Goal: Transaction & Acquisition: Purchase product/service

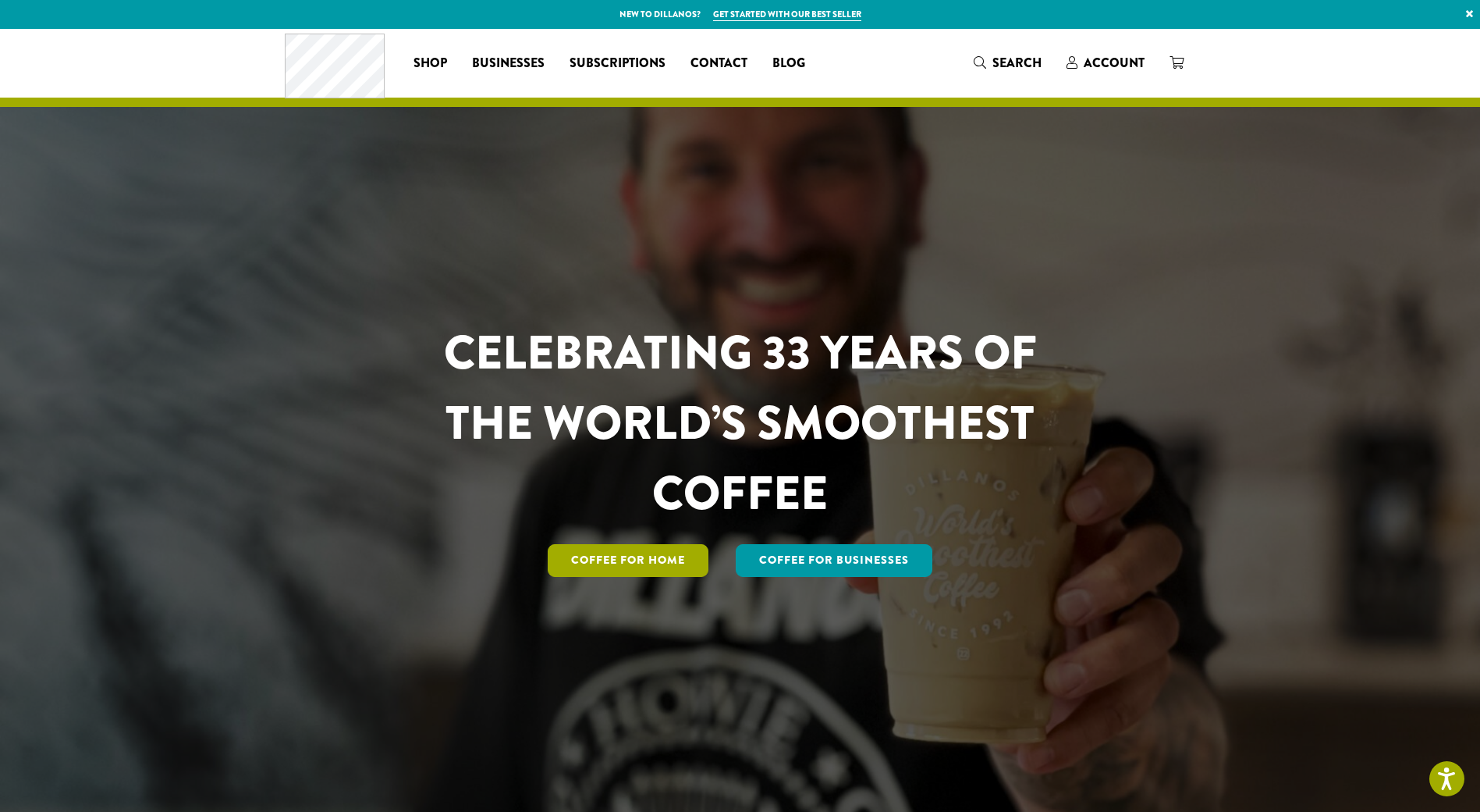
click at [603, 566] on link "Coffee for Home" at bounding box center [628, 560] width 161 height 33
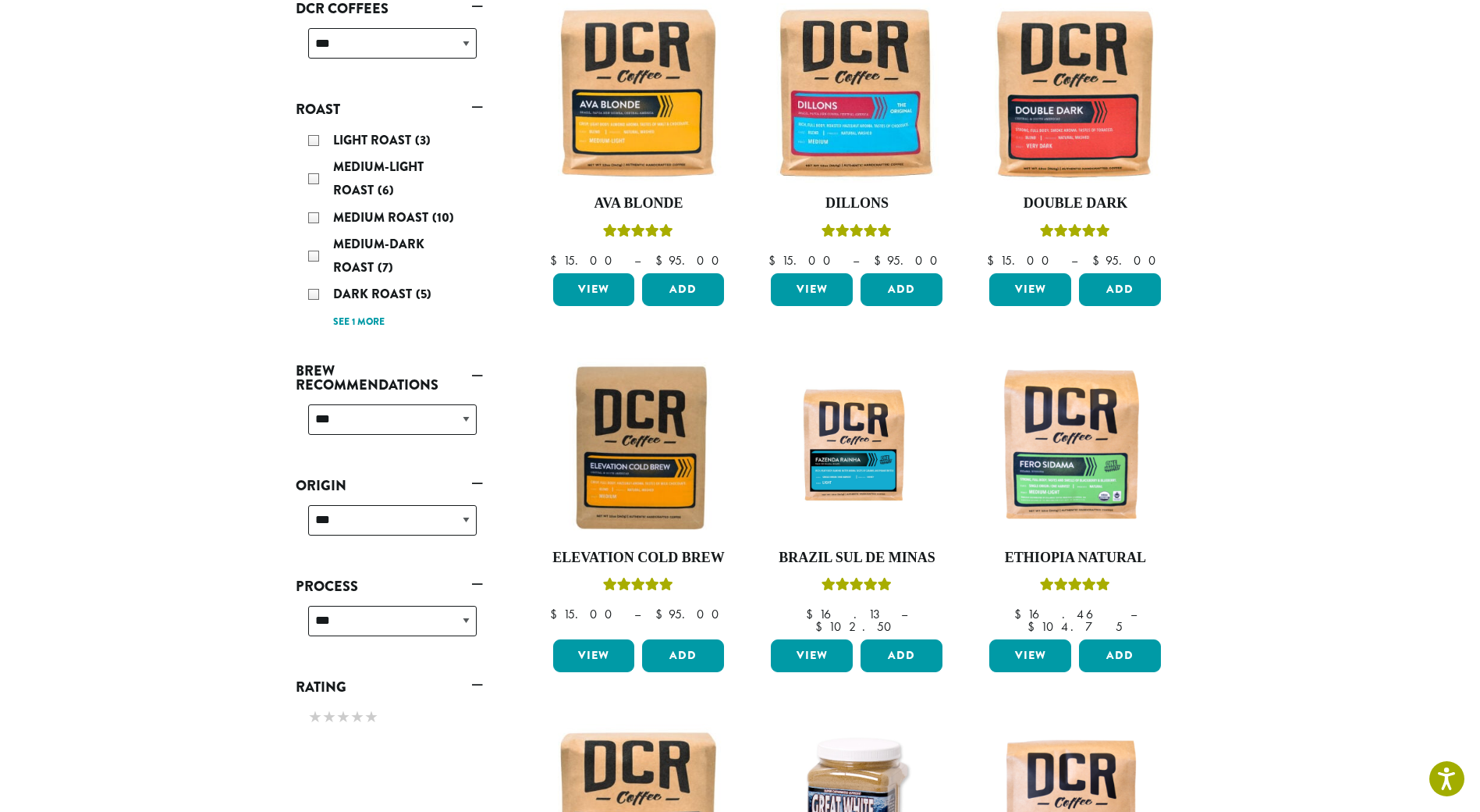
scroll to position [267, 0]
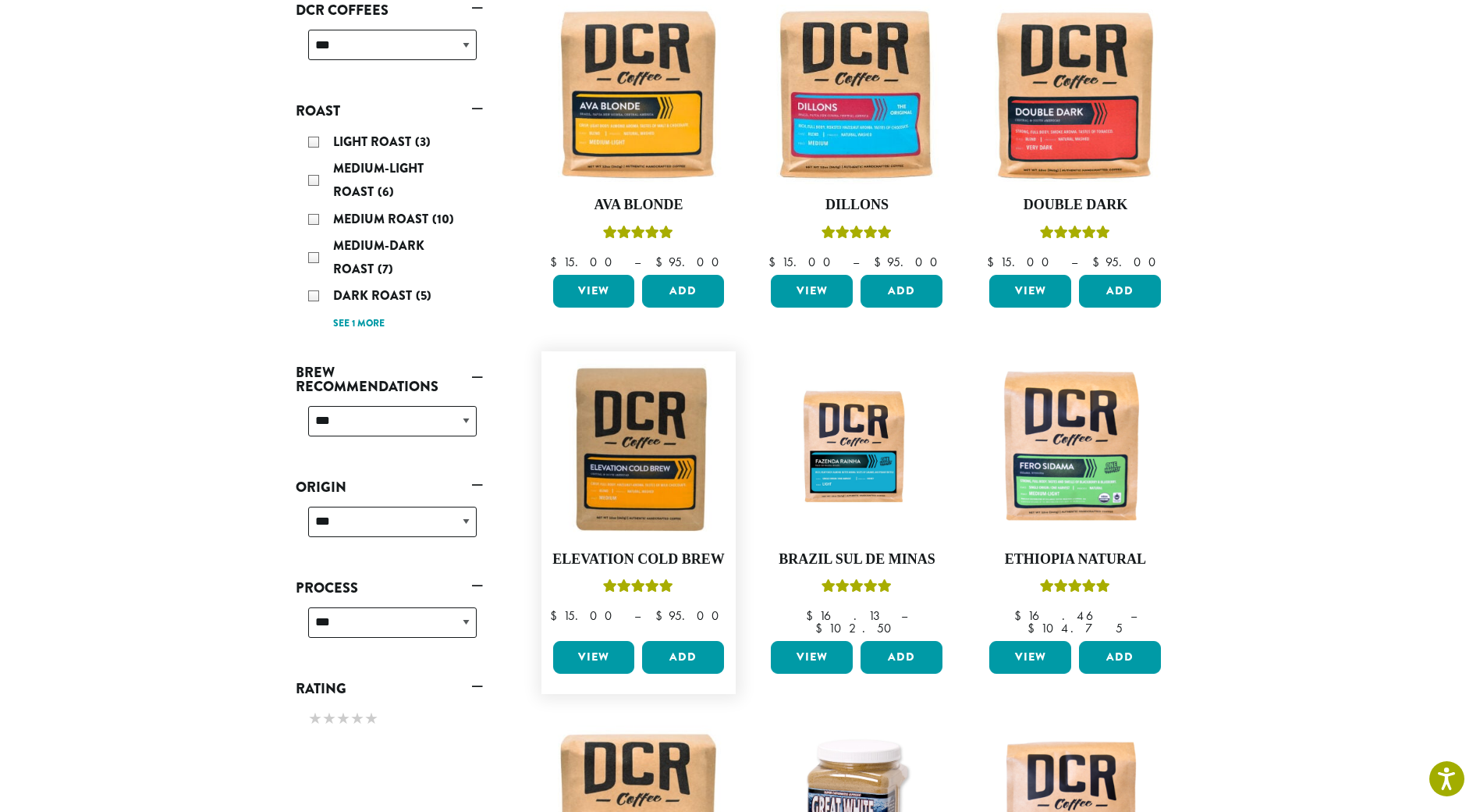
click at [730, 442] on figure "**********" at bounding box center [639, 522] width 195 height 343
click at [684, 462] on img at bounding box center [638, 448] width 179 height 179
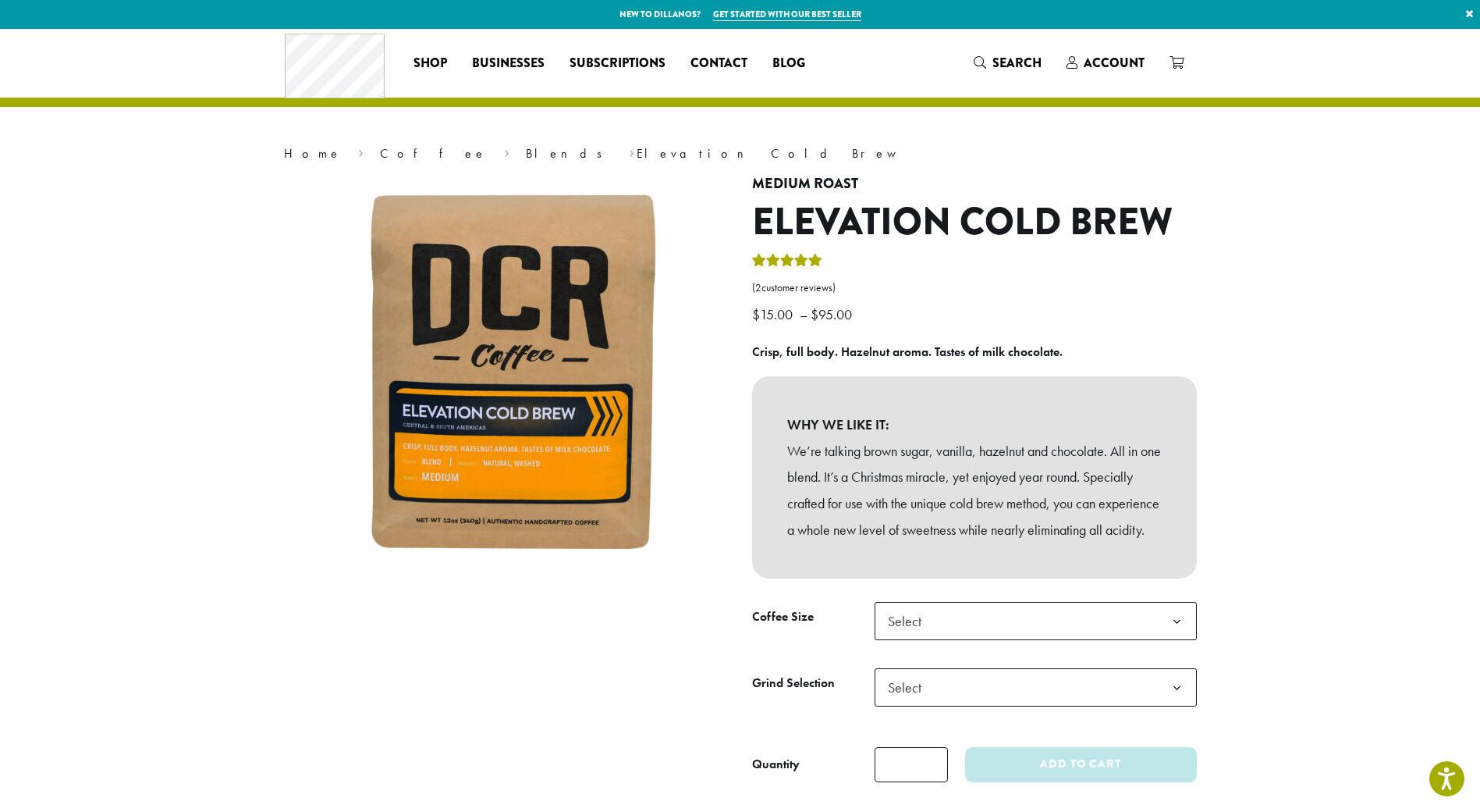
scroll to position [78, 0]
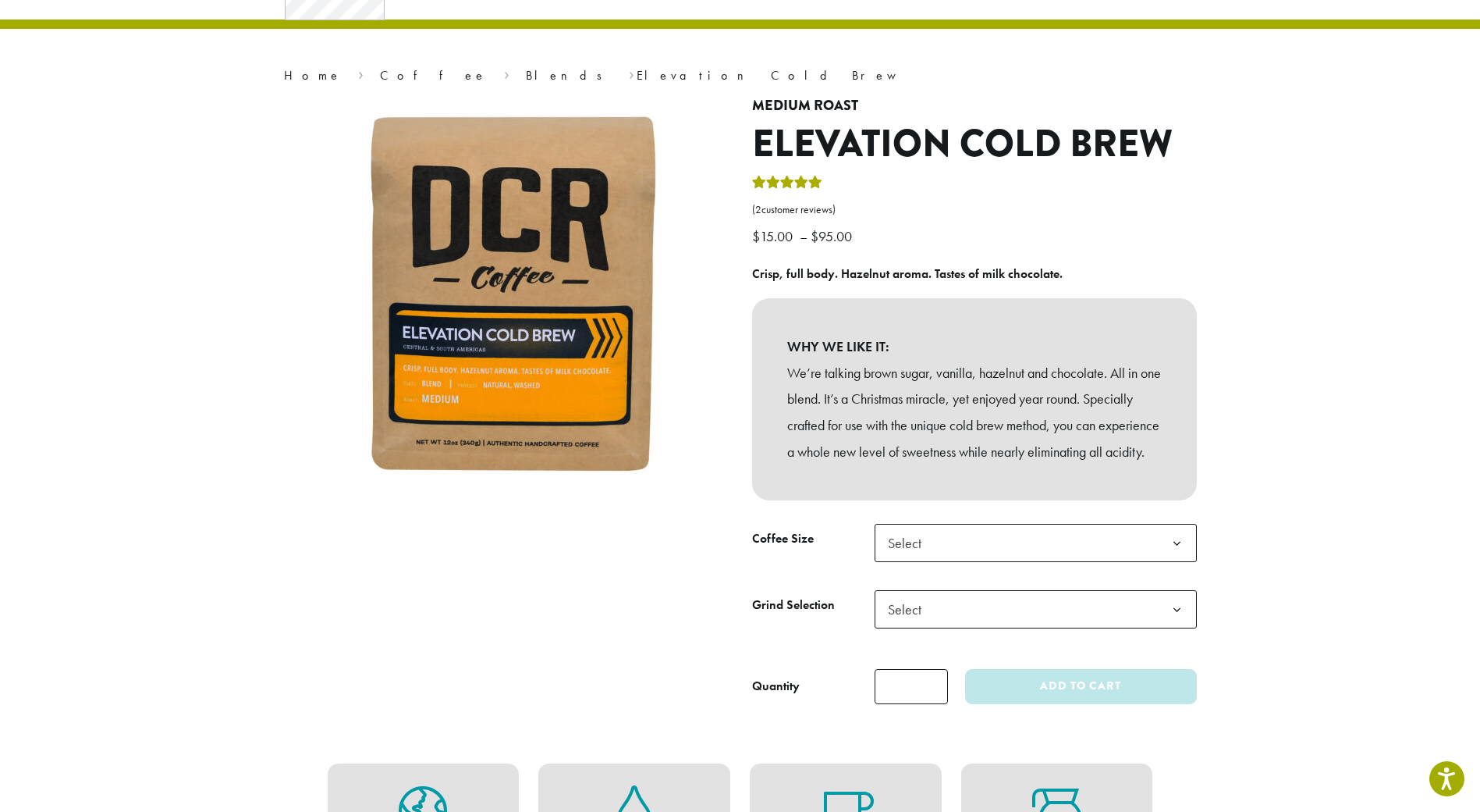
click at [959, 549] on div "**********" at bounding box center [975, 407] width 468 height 619
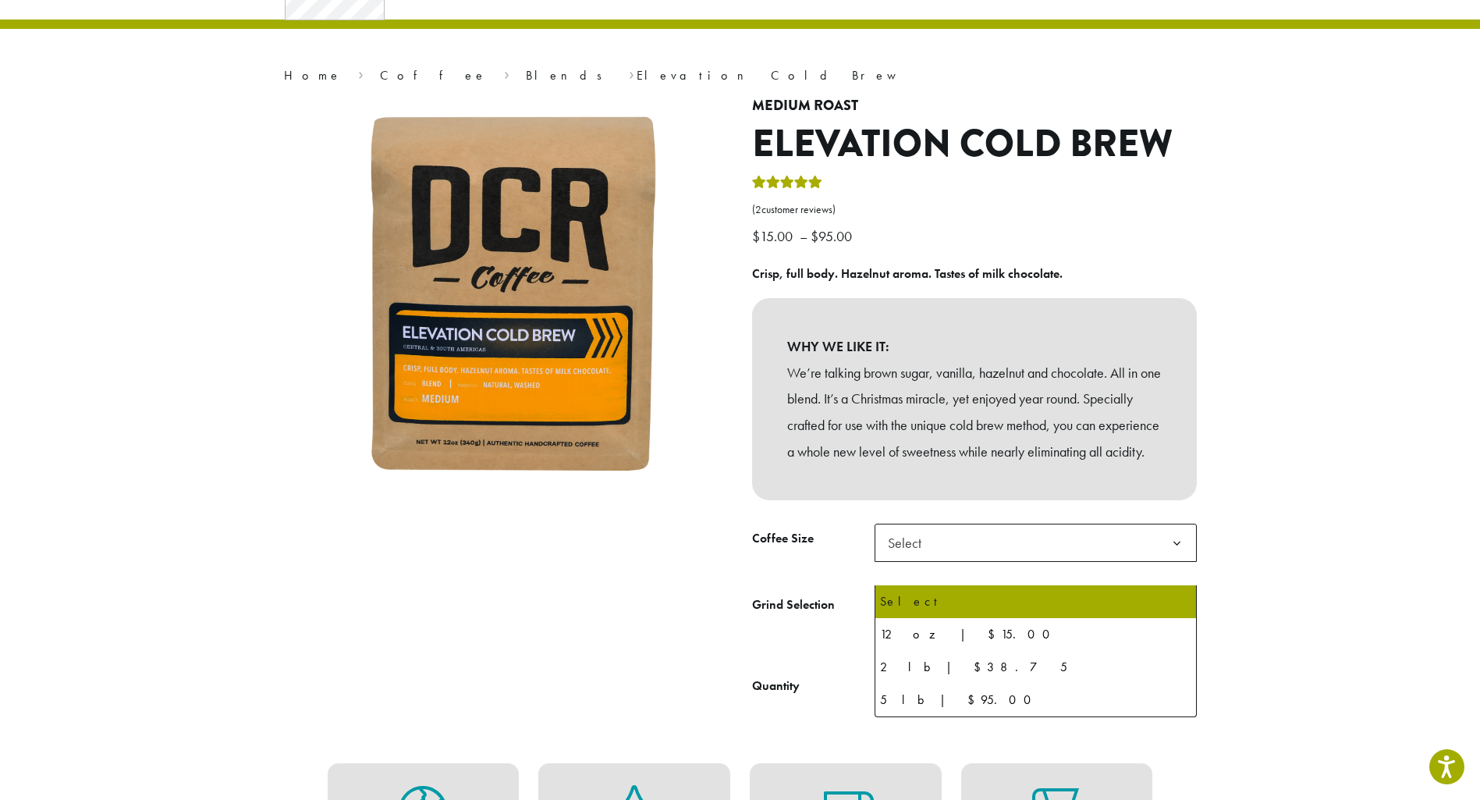
click at [961, 551] on span "Select" at bounding box center [1036, 543] width 322 height 38
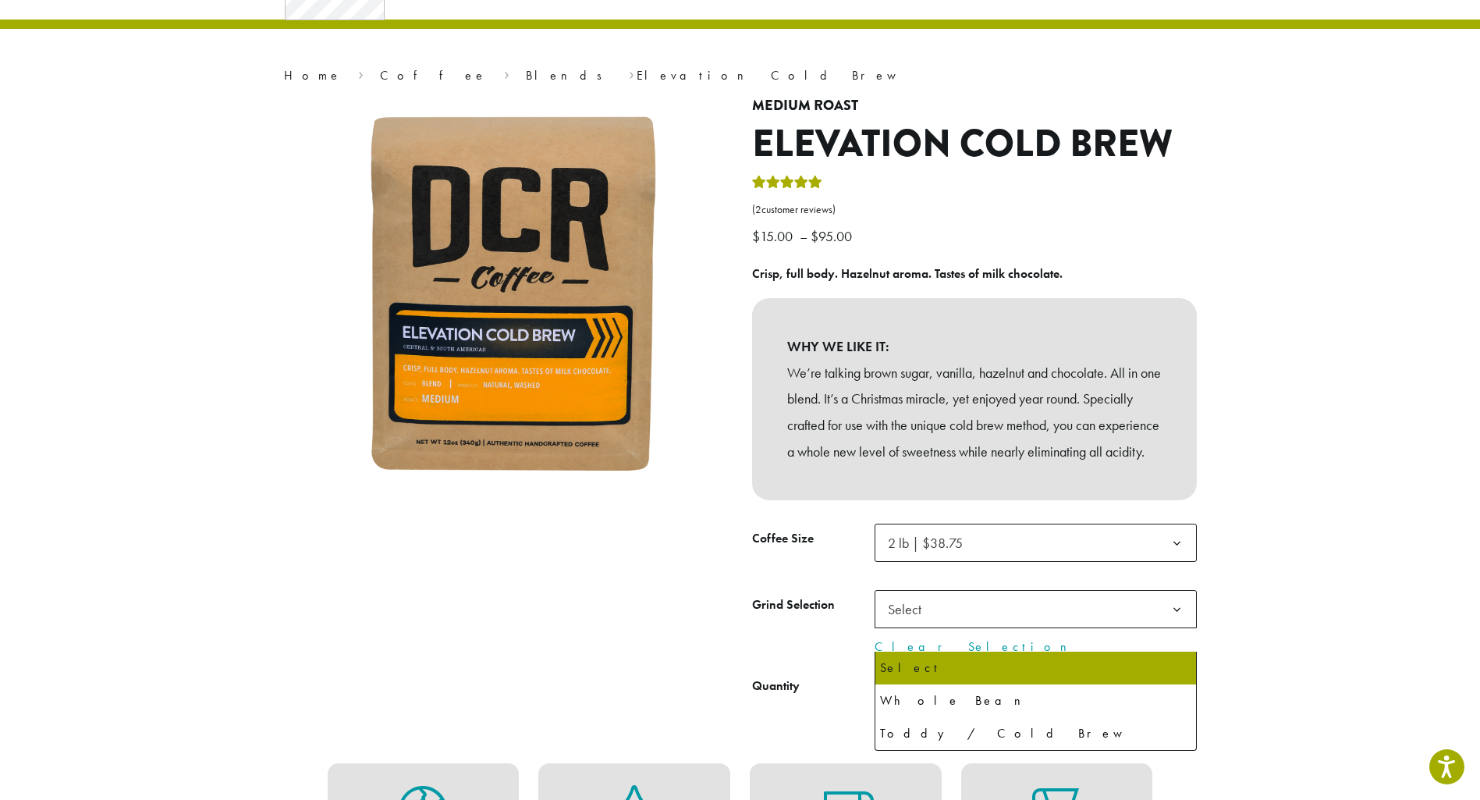
click at [973, 628] on span "Select" at bounding box center [1036, 609] width 322 height 38
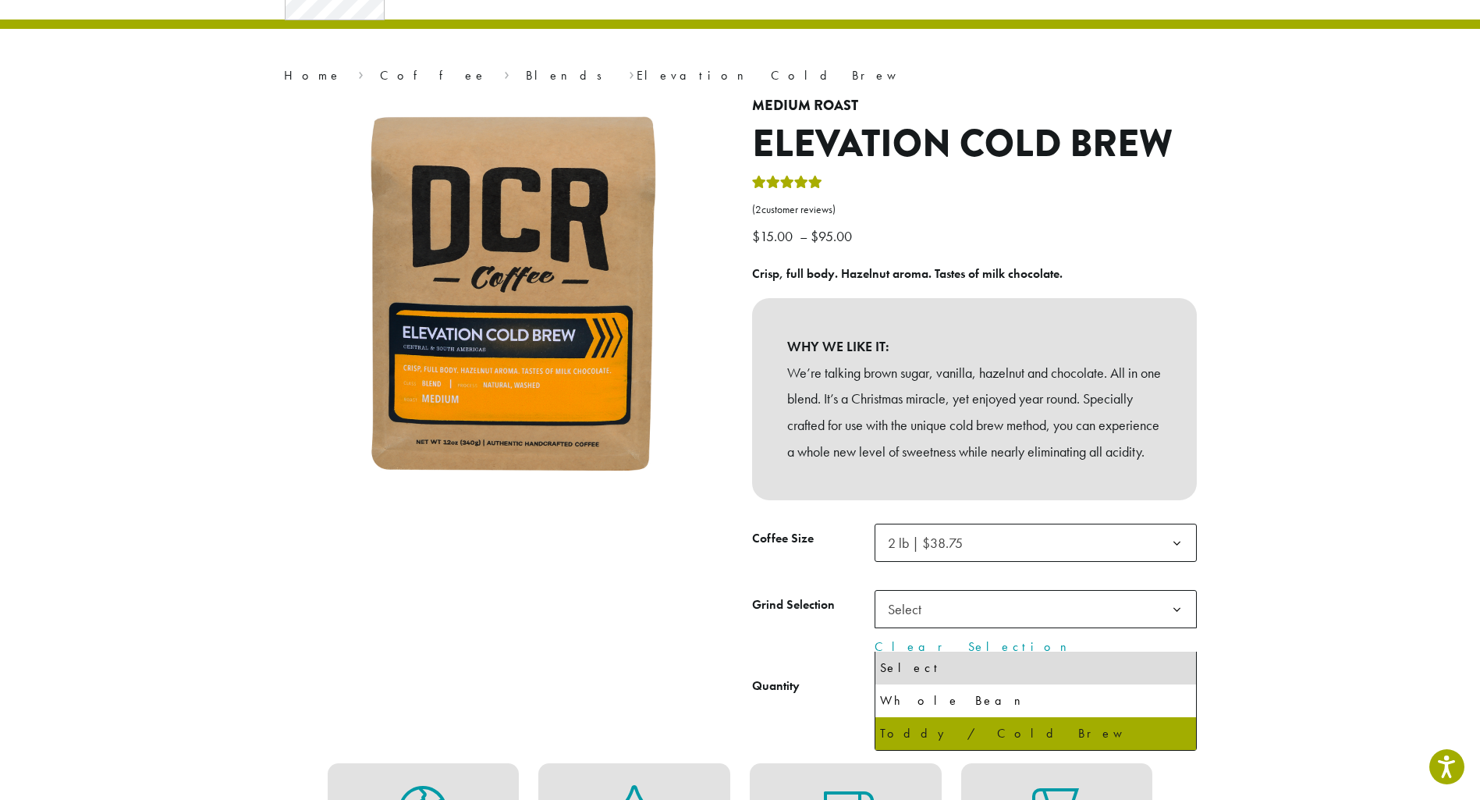
select select "**********"
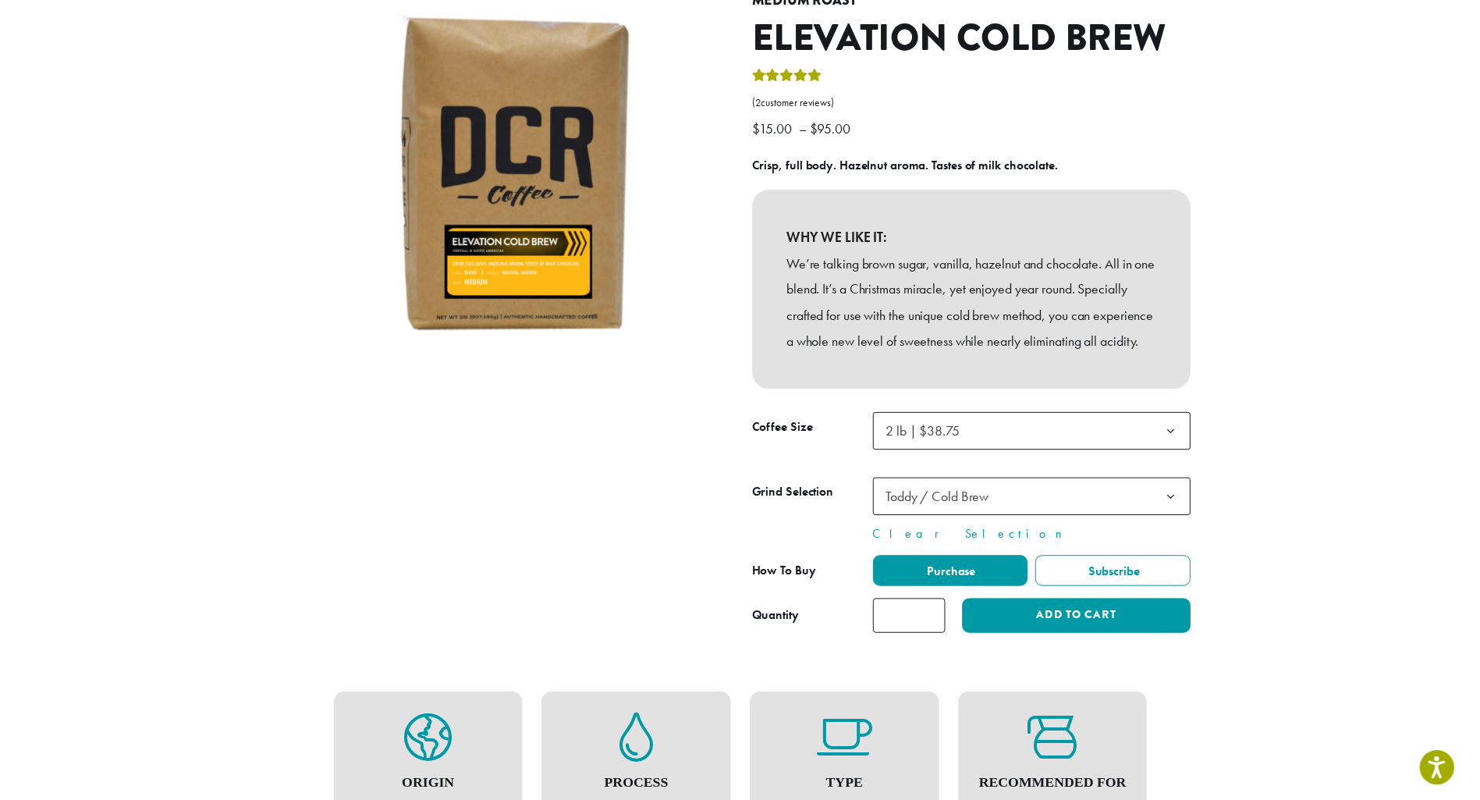
scroll to position [156, 0]
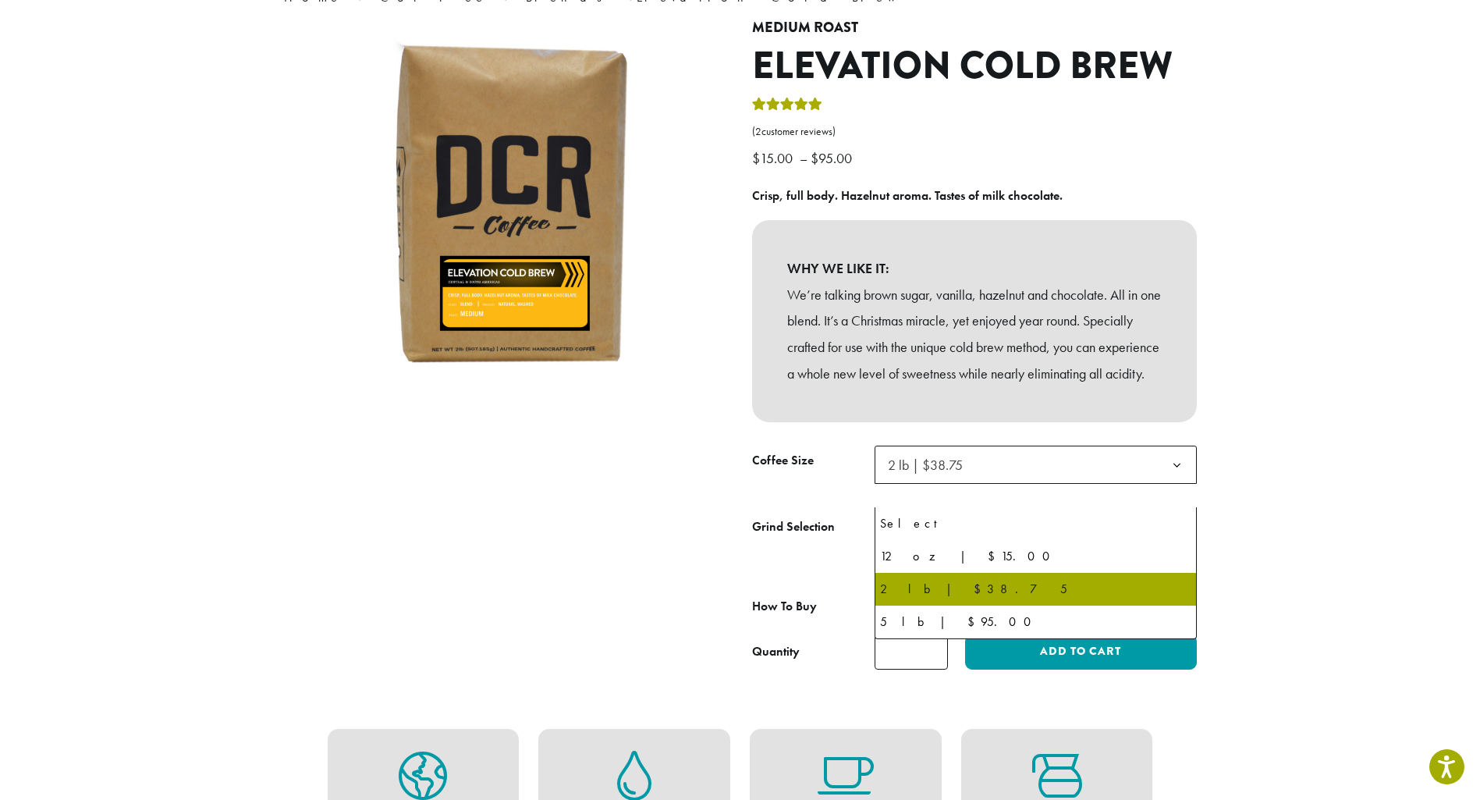
click at [1089, 484] on span "2 lb | $38.75" at bounding box center [1036, 465] width 322 height 38
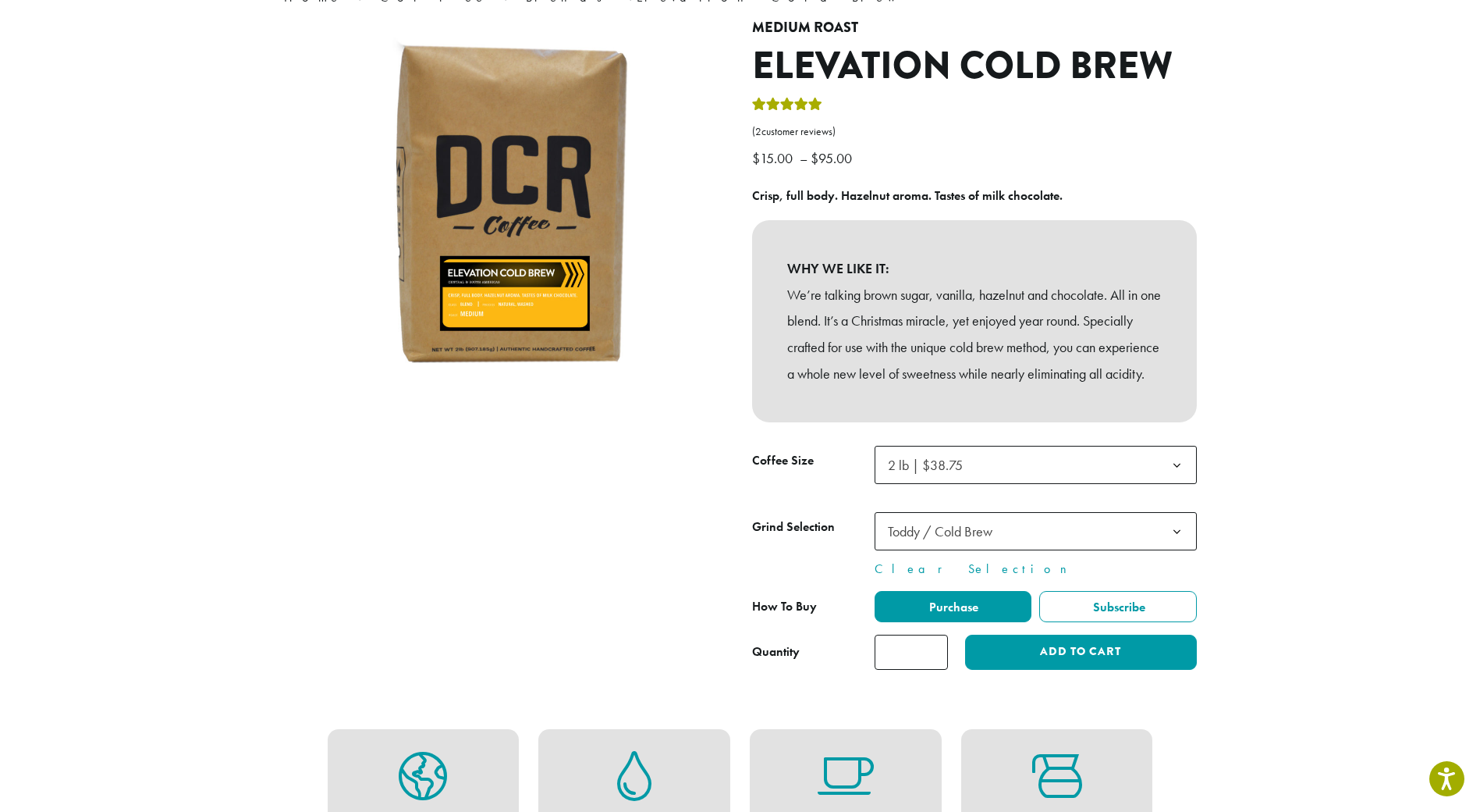
click at [1089, 484] on span "2 lb | $38.75" at bounding box center [1036, 465] width 322 height 38
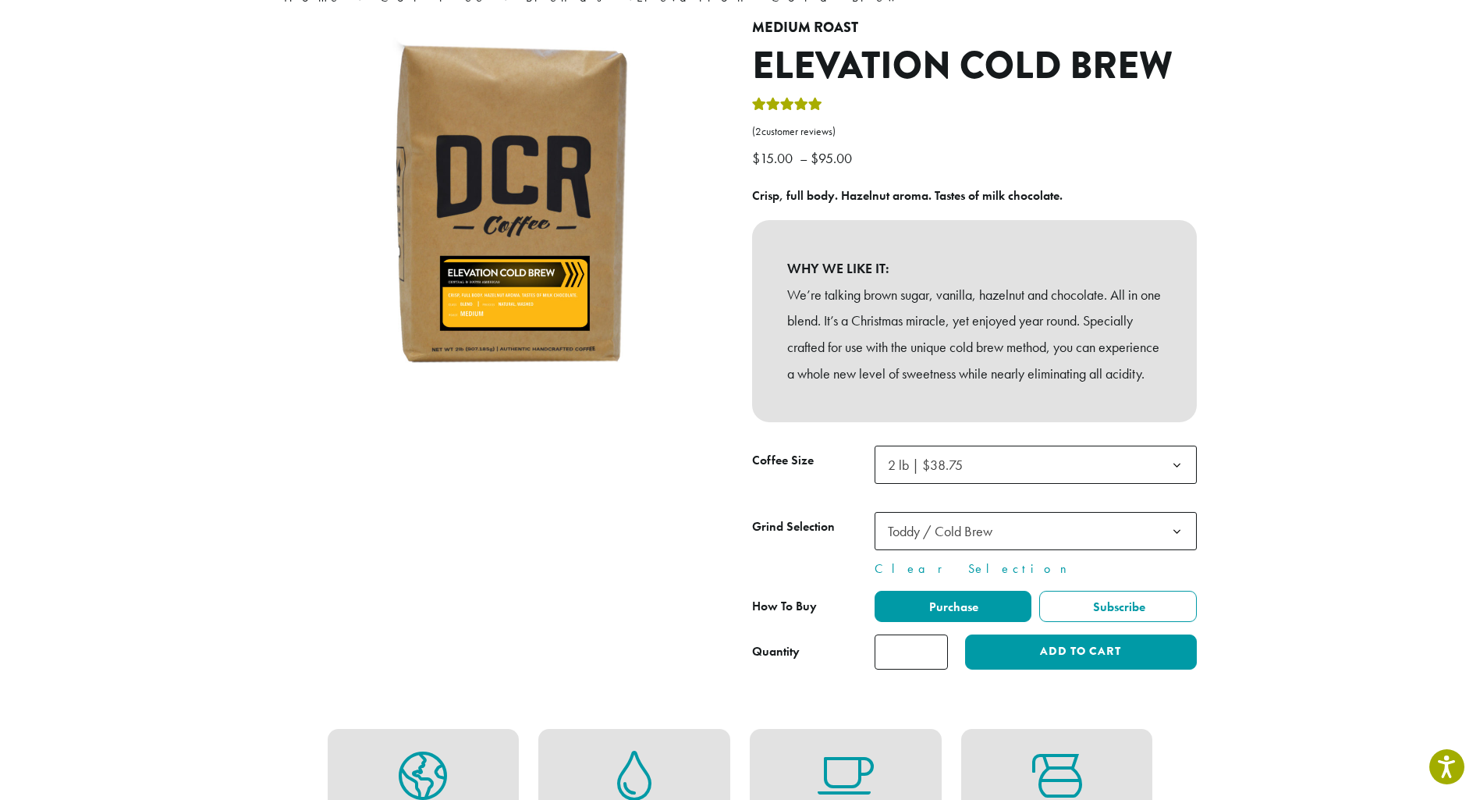
click at [1089, 484] on span "2 lb | $38.75" at bounding box center [1036, 465] width 322 height 38
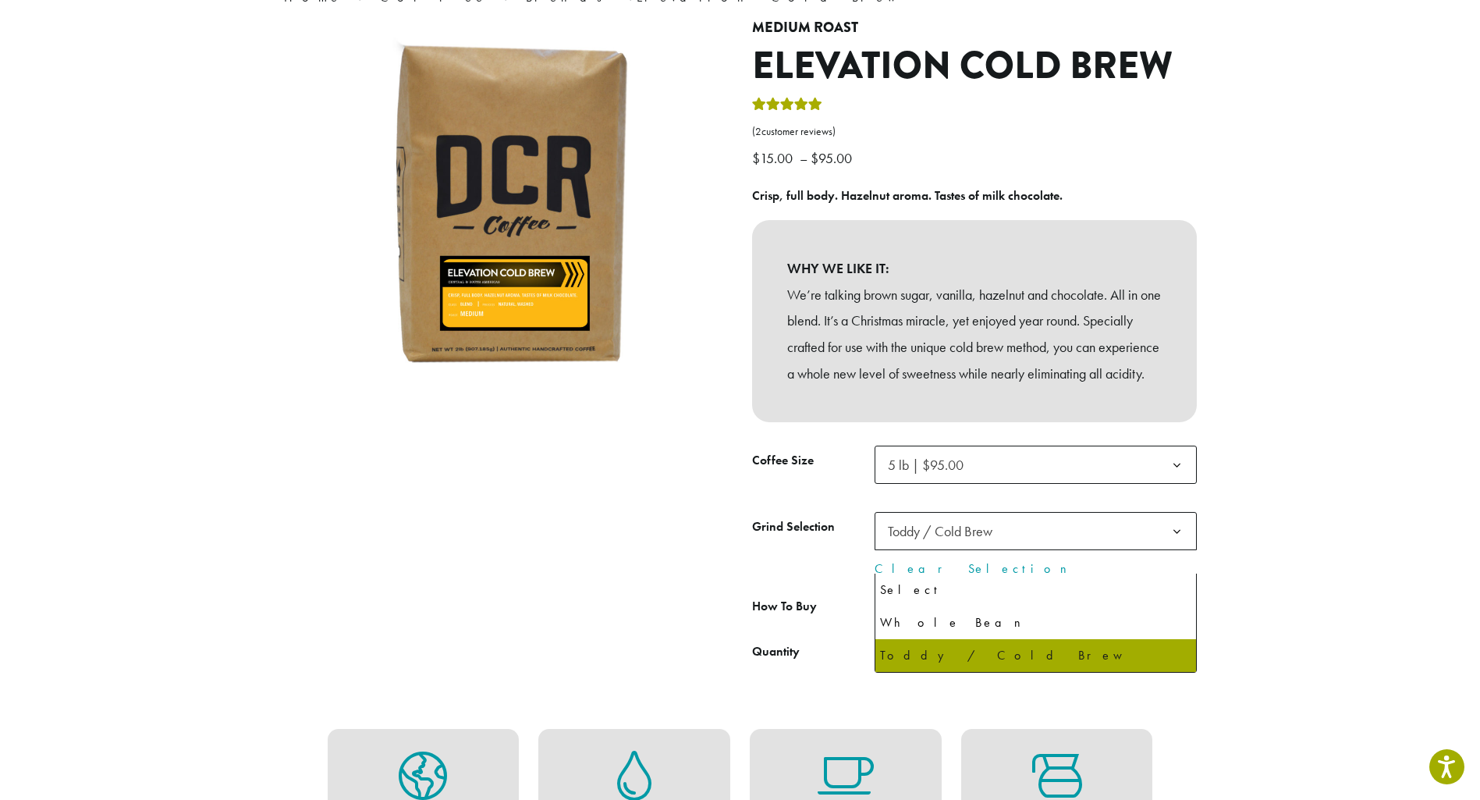
click at [993, 541] on span "Toddy / Cold Brew" at bounding box center [1036, 531] width 322 height 38
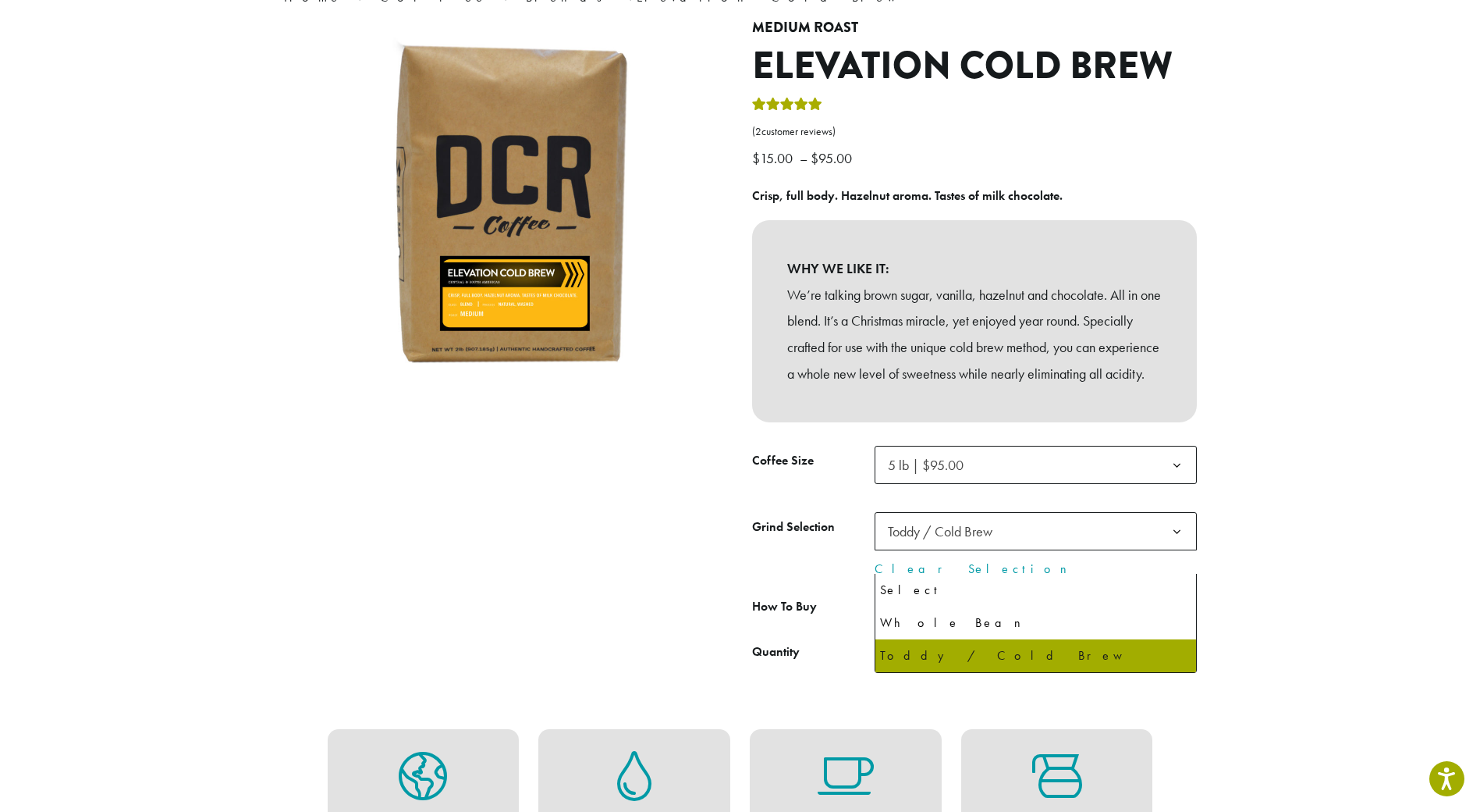
click at [993, 541] on span "Toddy / Cold Brew" at bounding box center [1036, 531] width 322 height 38
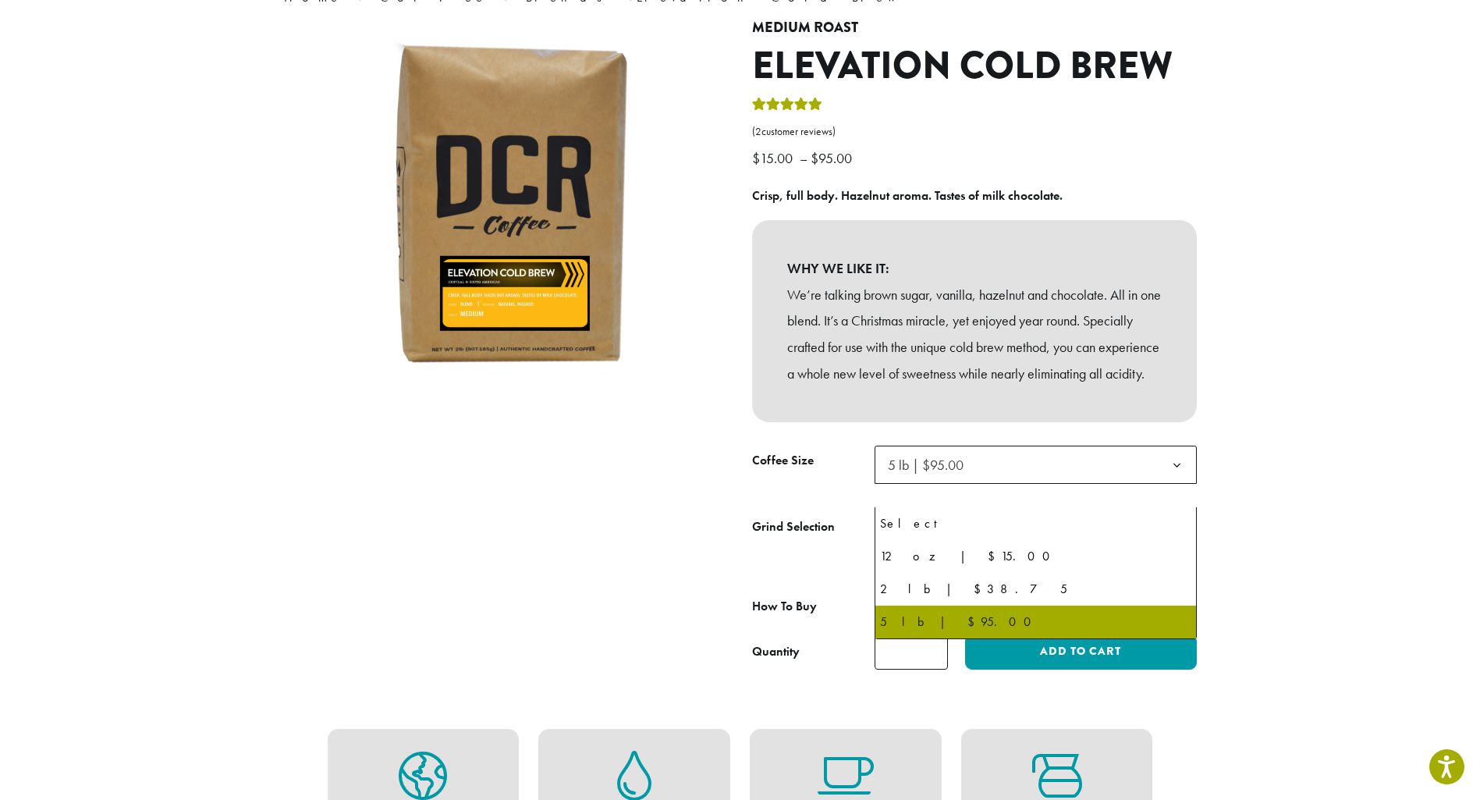
click at [1064, 481] on span "5 lb | $95.00" at bounding box center [1036, 465] width 322 height 38
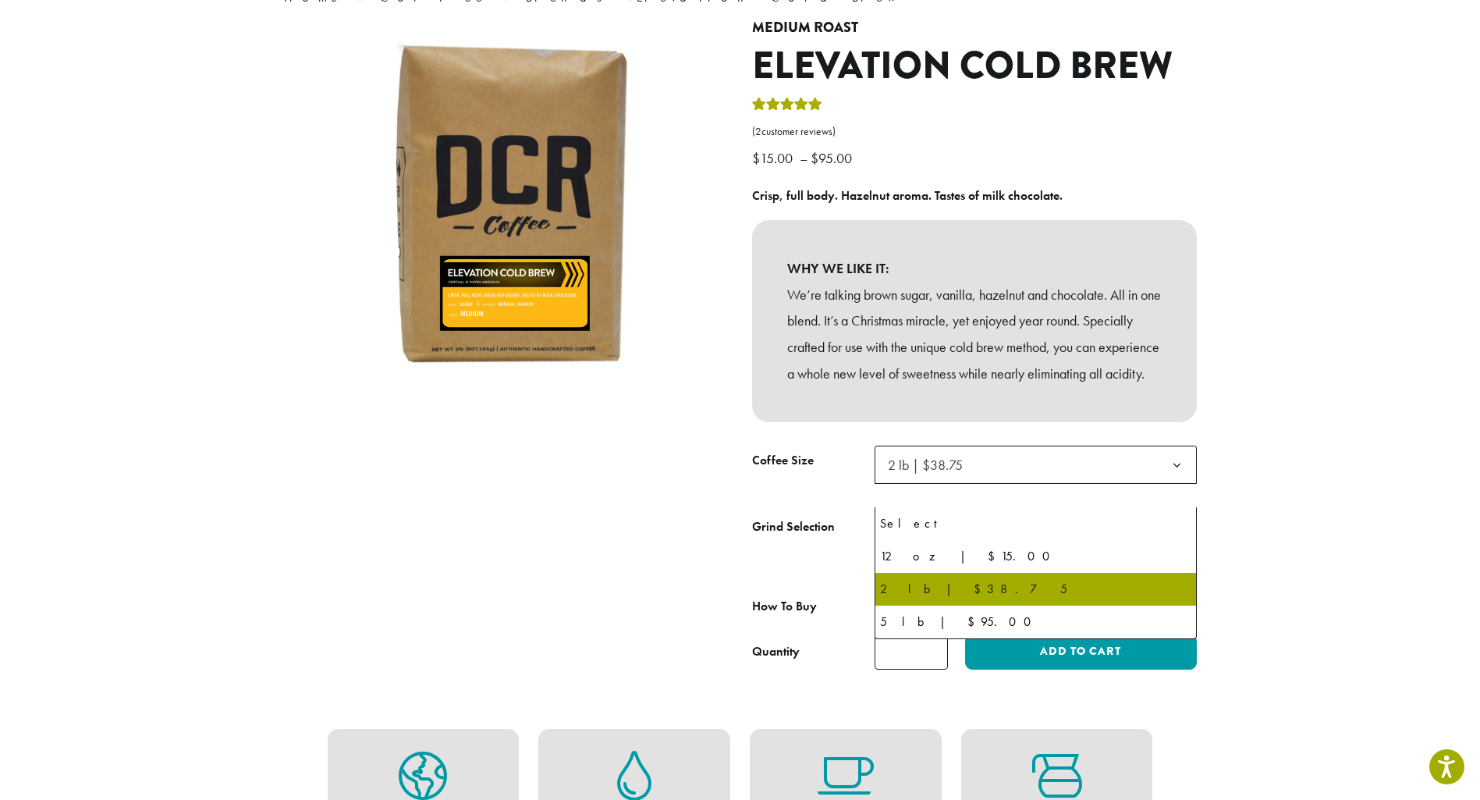
click at [1067, 484] on span "2 lb | $38.75" at bounding box center [1036, 465] width 322 height 38
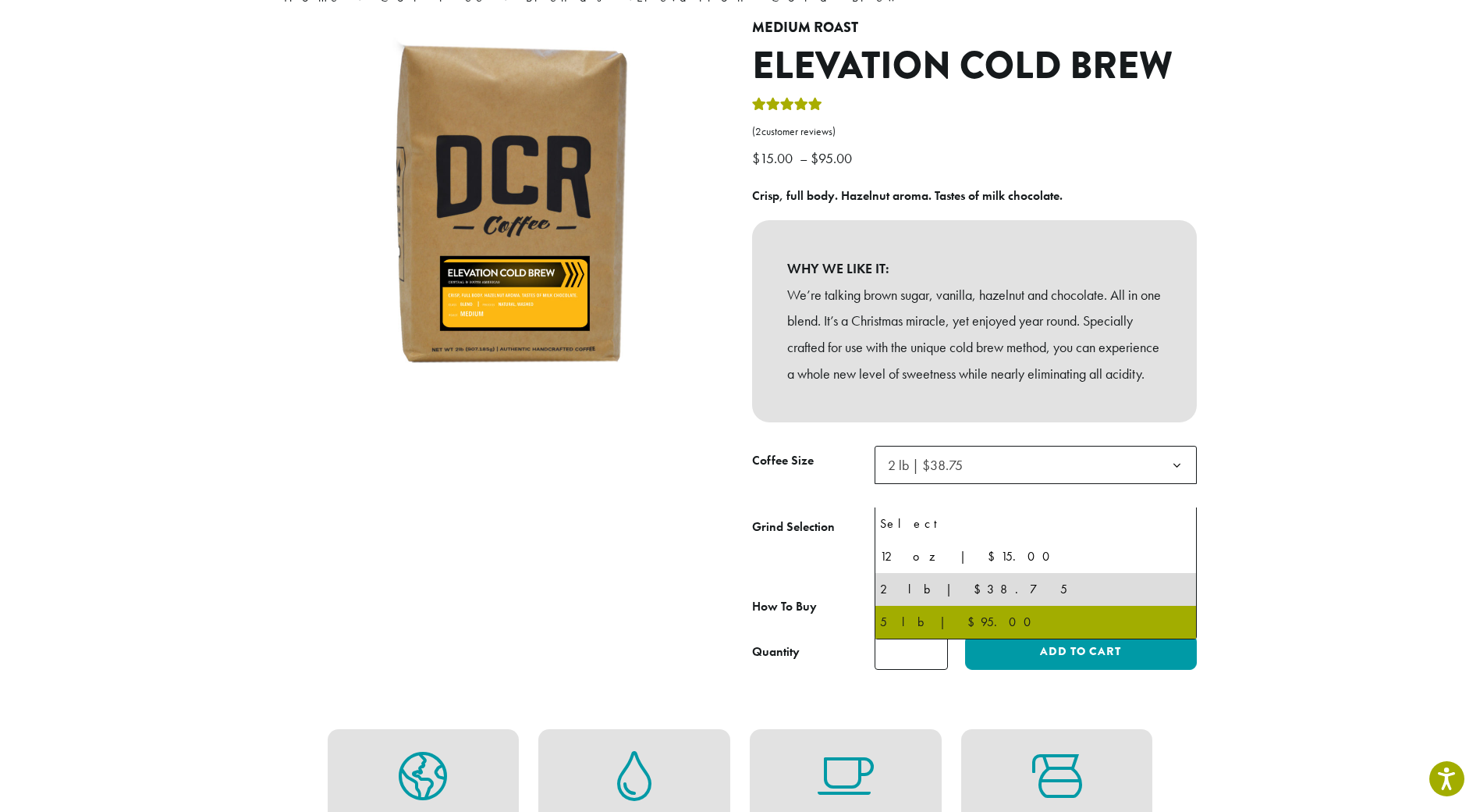
select select "**********"
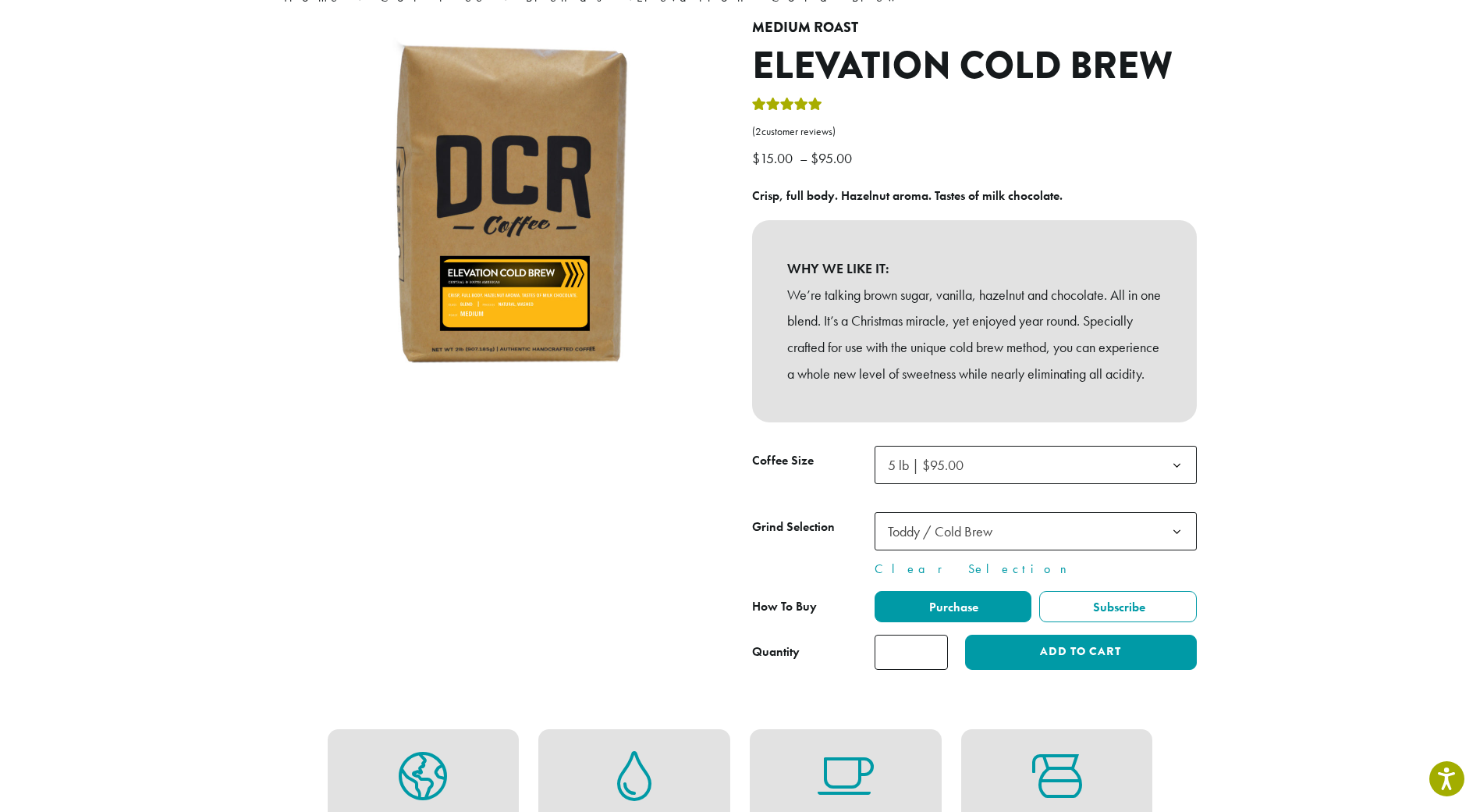
click at [999, 484] on span "5 lb | $95.00" at bounding box center [1036, 465] width 322 height 38
click at [944, 422] on div "WHY WE LIKE IT: We’re talking brown sugar, vanilla, hazelnut and chocolate. All…" at bounding box center [974, 321] width 445 height 202
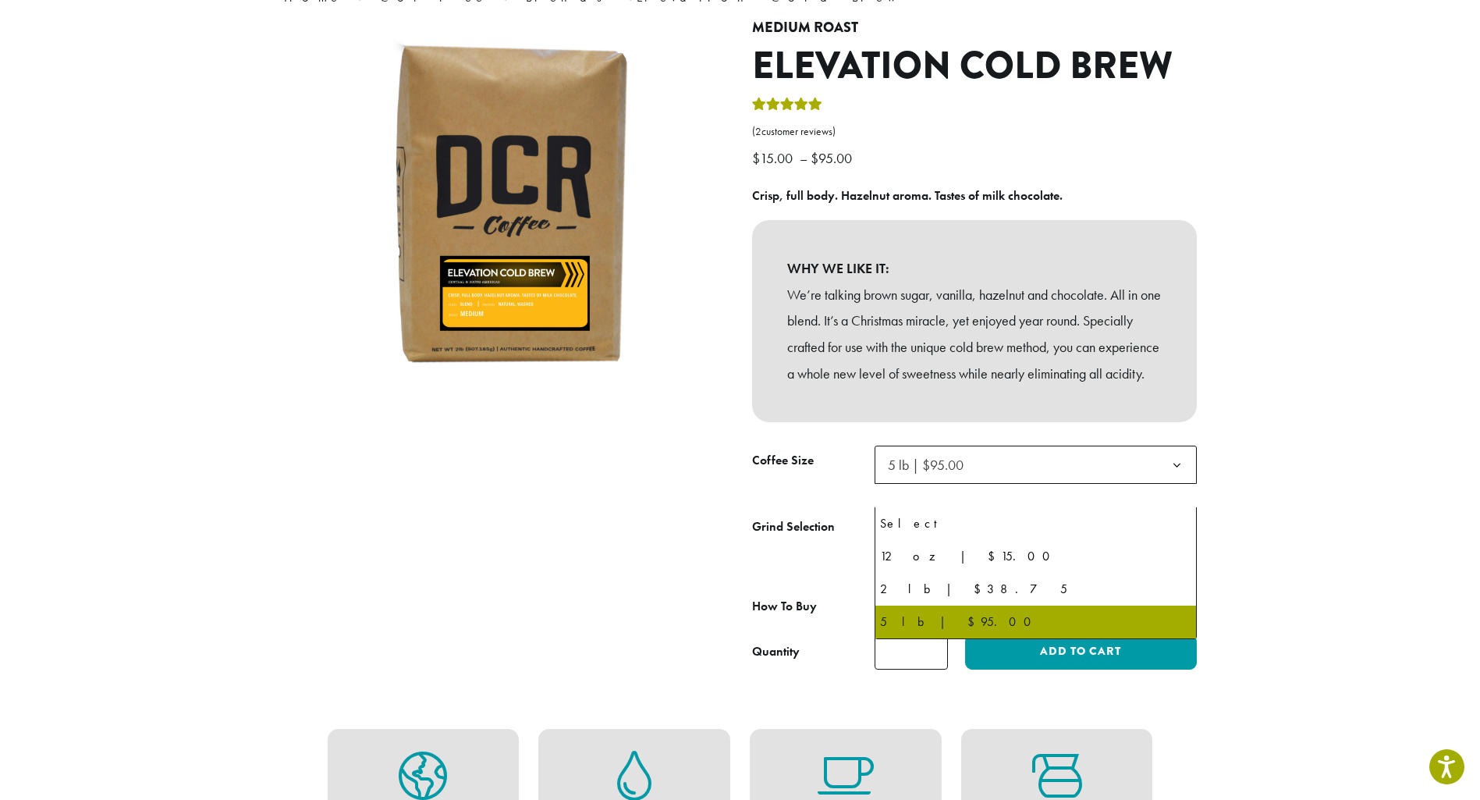
click at [937, 474] on span "5 lb | $95.00" at bounding box center [926, 465] width 76 height 18
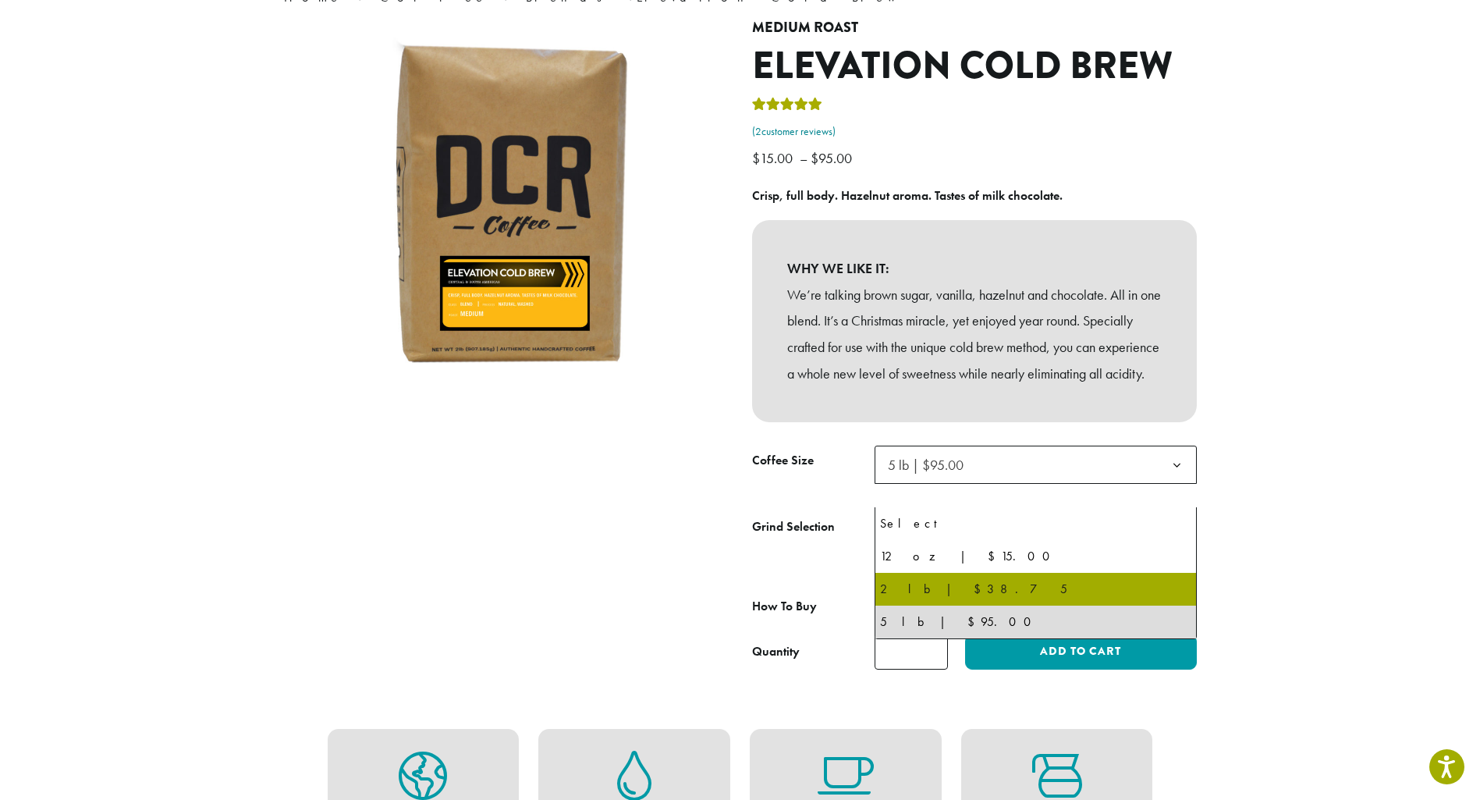
click at [811, 124] on link "( 2 customer reviews)" at bounding box center [974, 132] width 445 height 16
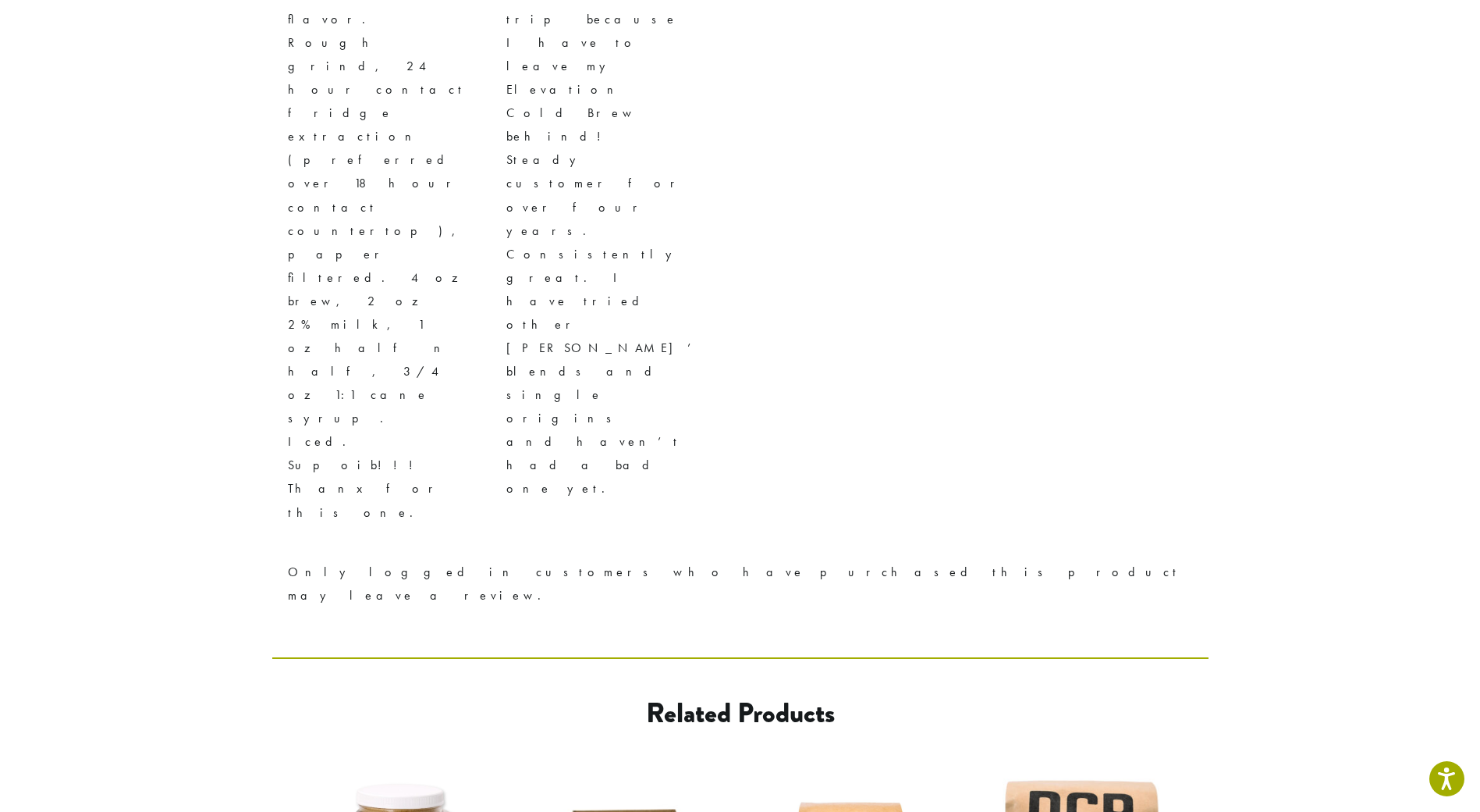
scroll to position [1773, 0]
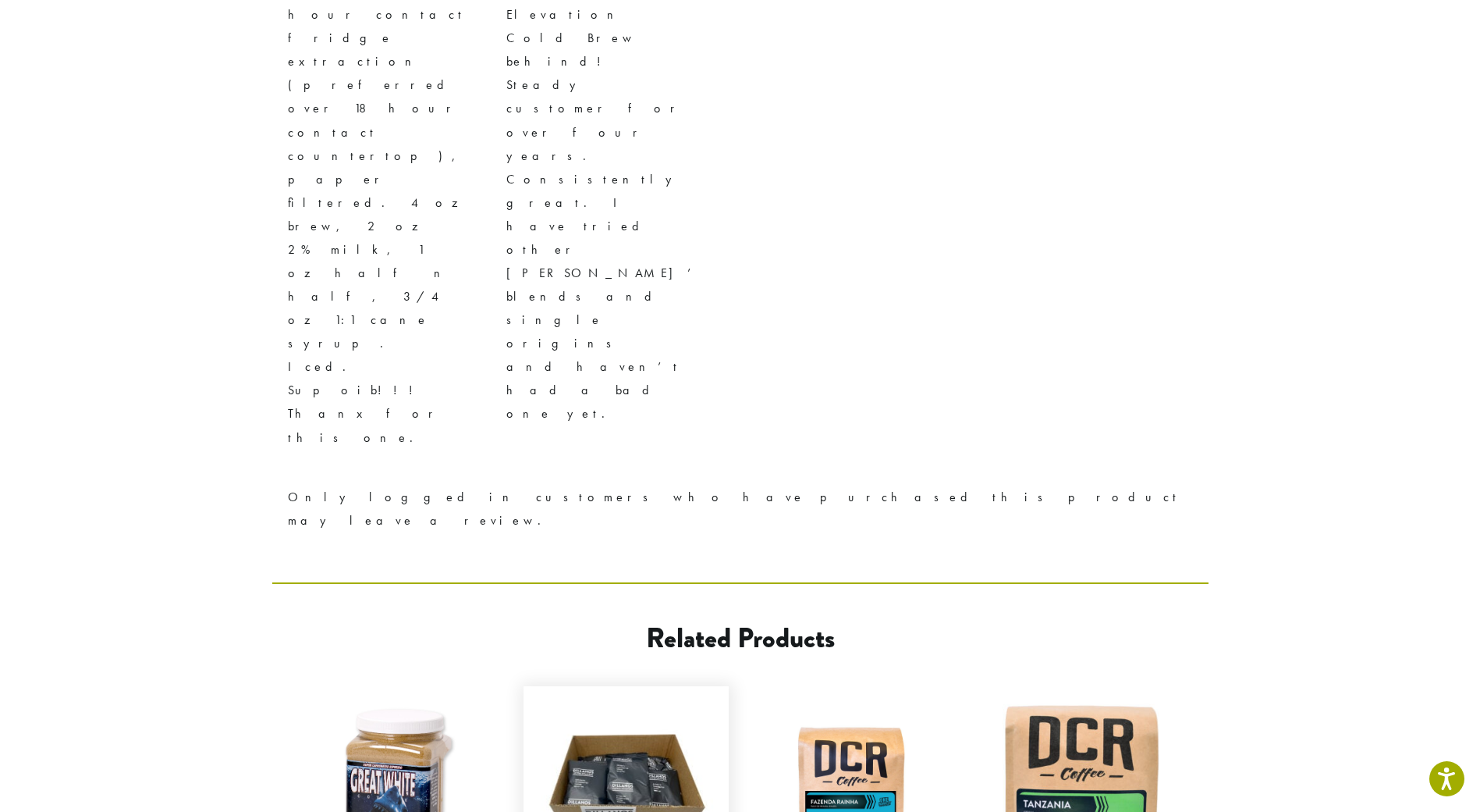
click at [605, 694] on link "Frac Packs $ 52.86 – $ 83.97 Price range: $52.86 through $83.97" at bounding box center [626, 824] width 190 height 261
click at [621, 694] on img at bounding box center [626, 789] width 190 height 190
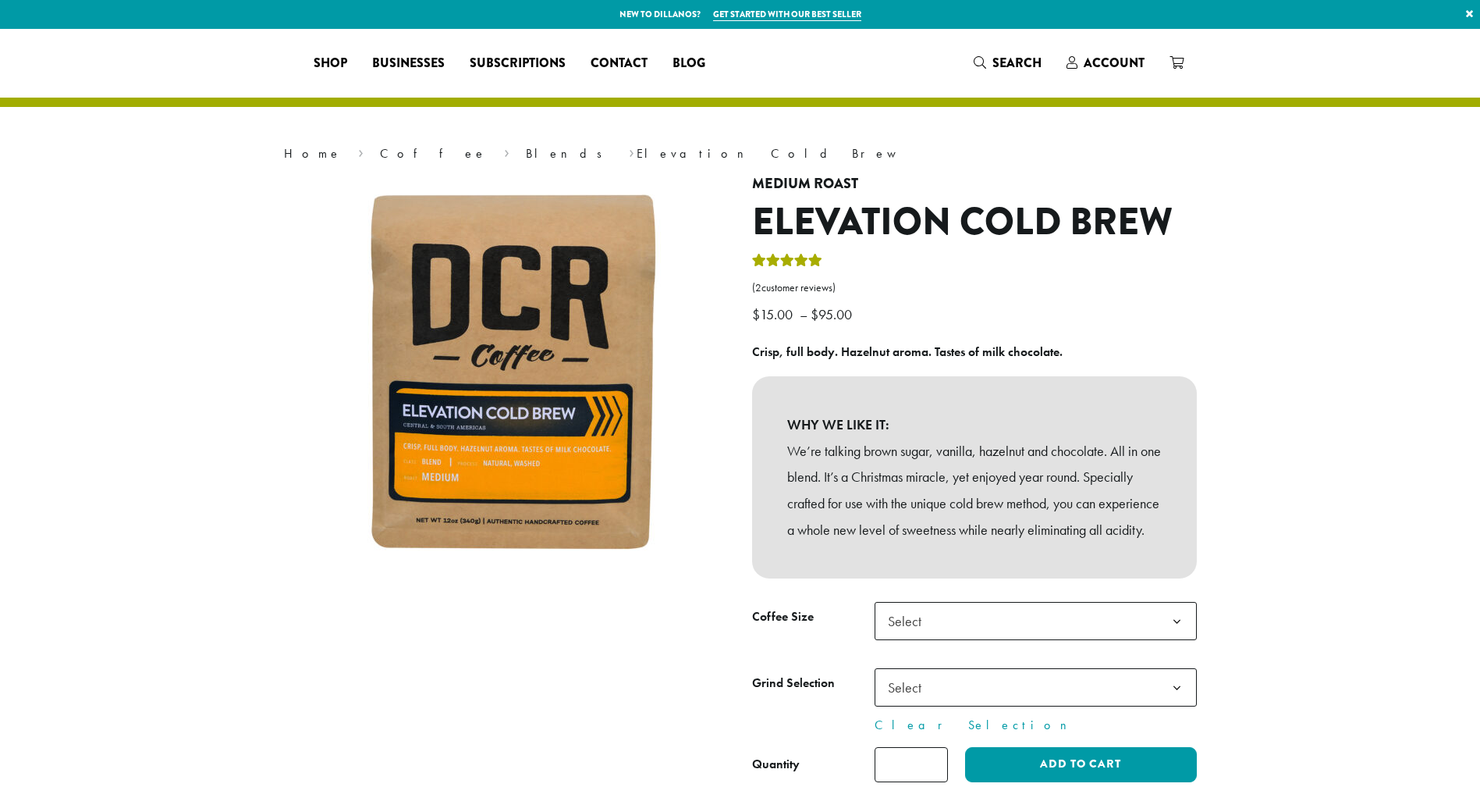
select select "**********"
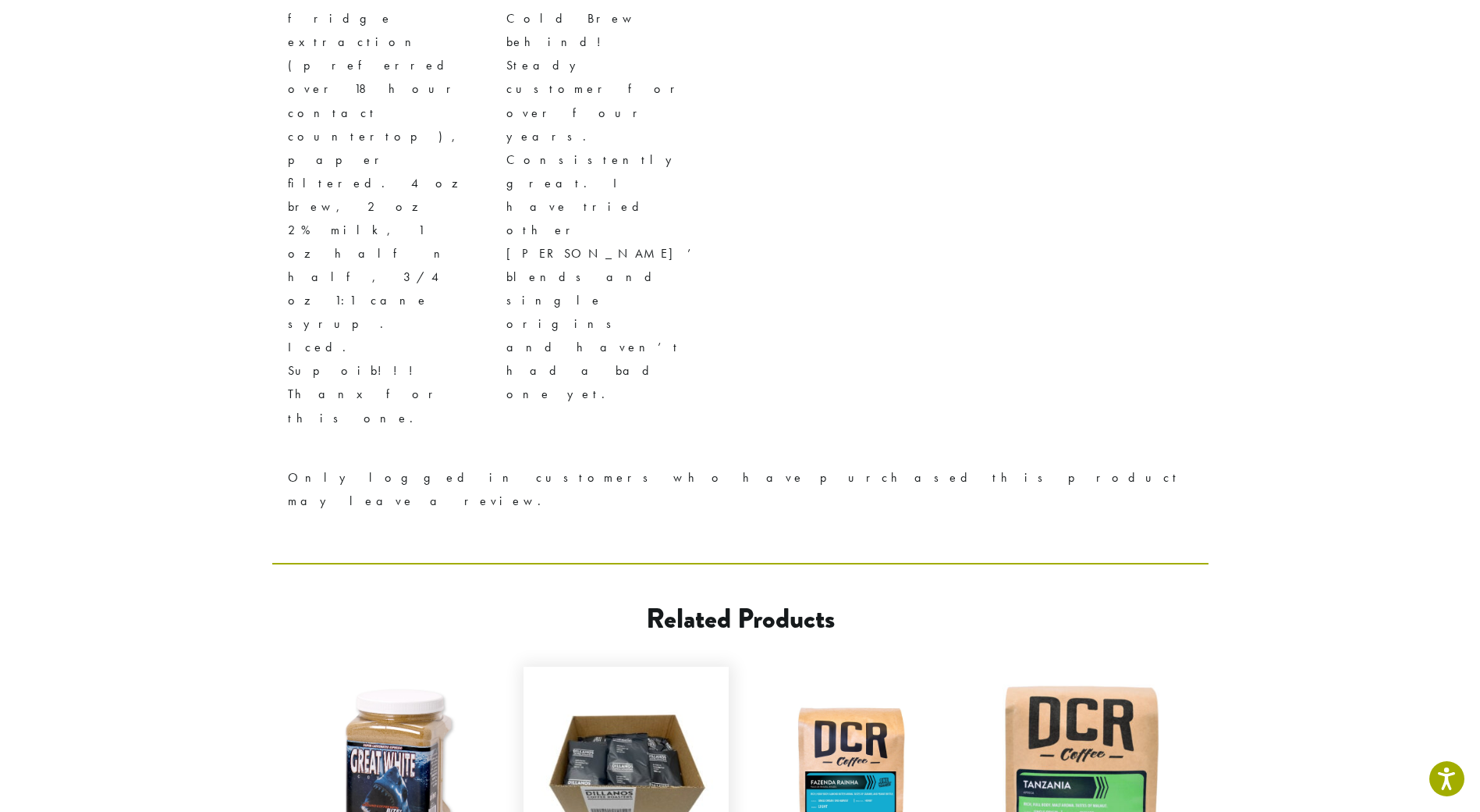
scroll to position [156, 0]
